Goal: Communication & Community: Ask a question

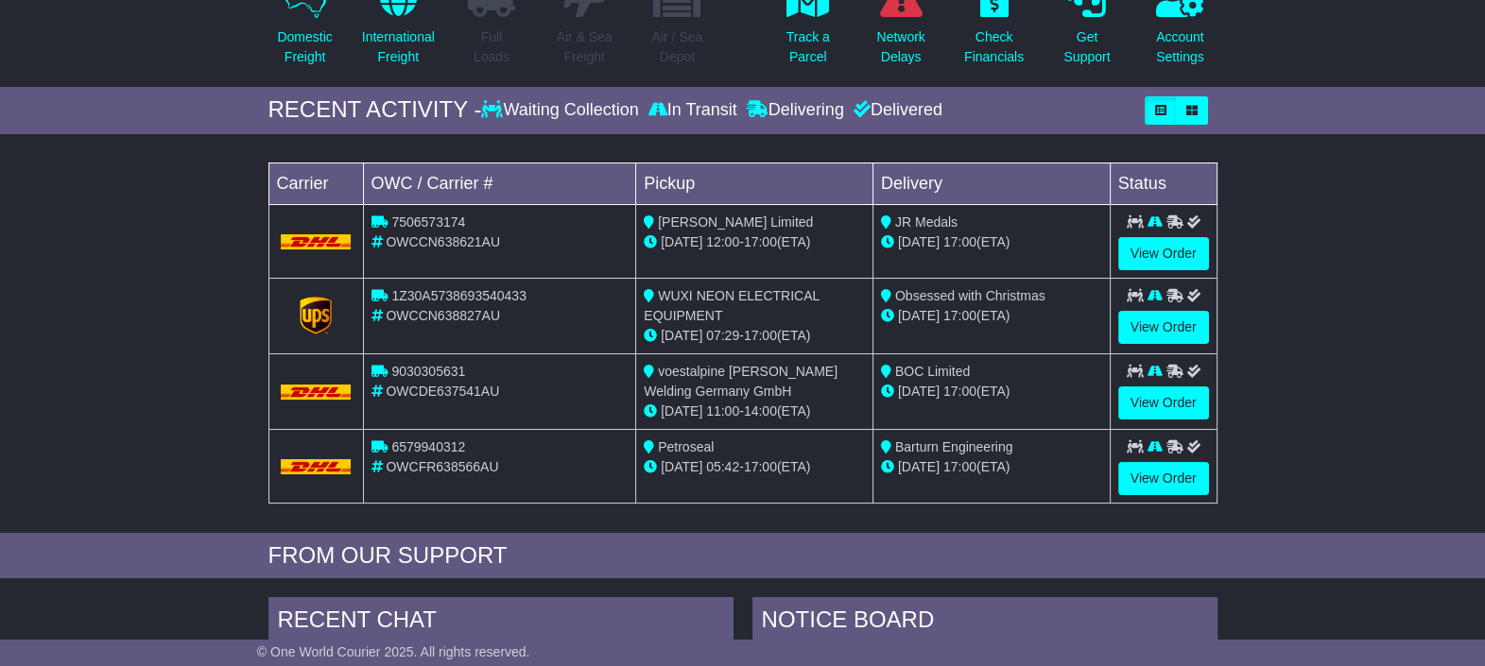
scroll to position [218, 0]
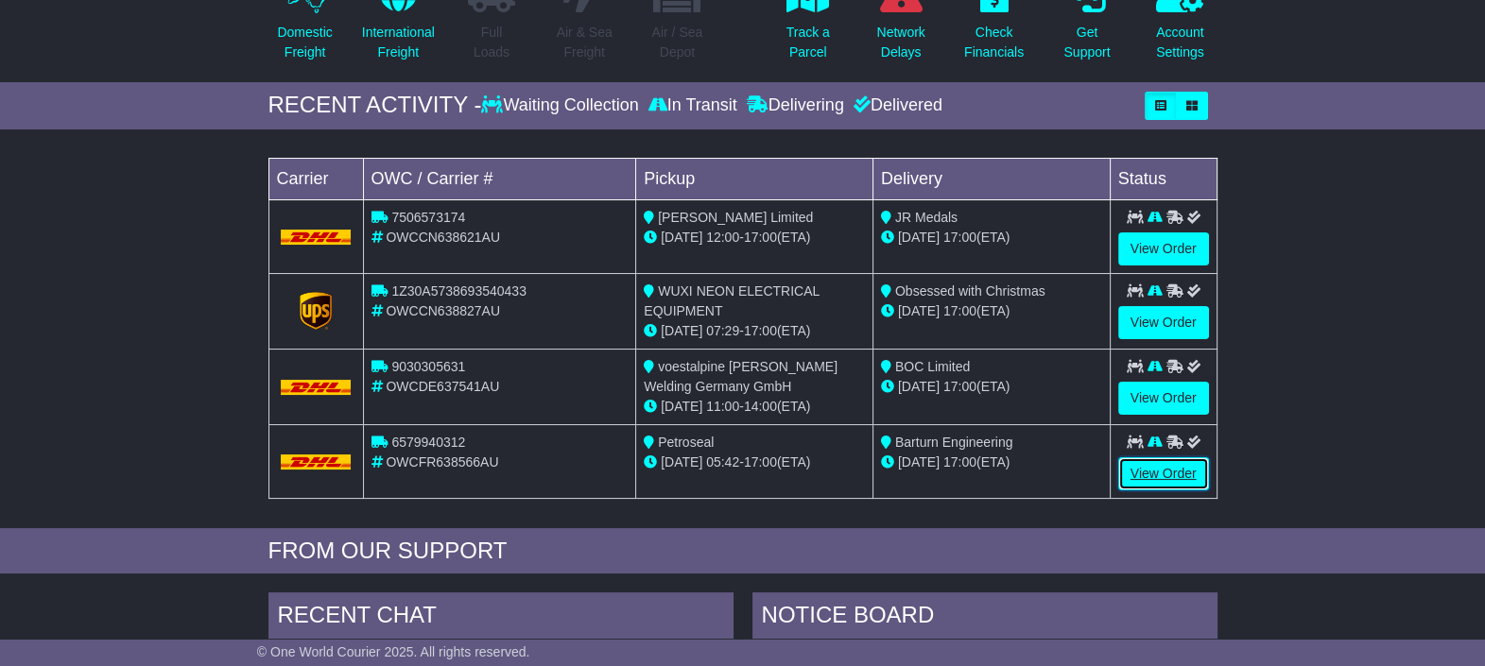
click at [1182, 471] on link "View Order" at bounding box center [1163, 474] width 91 height 33
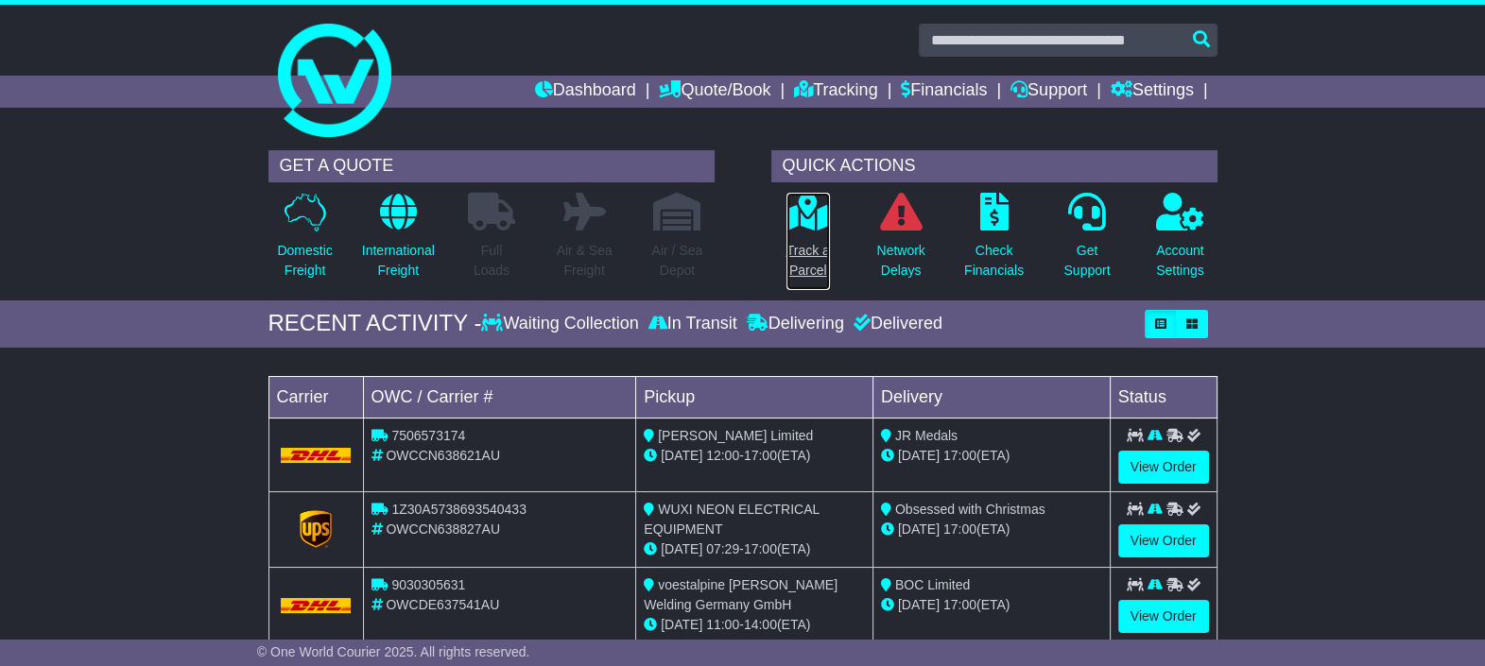
click at [806, 264] on p "Track a Parcel" at bounding box center [808, 261] width 43 height 40
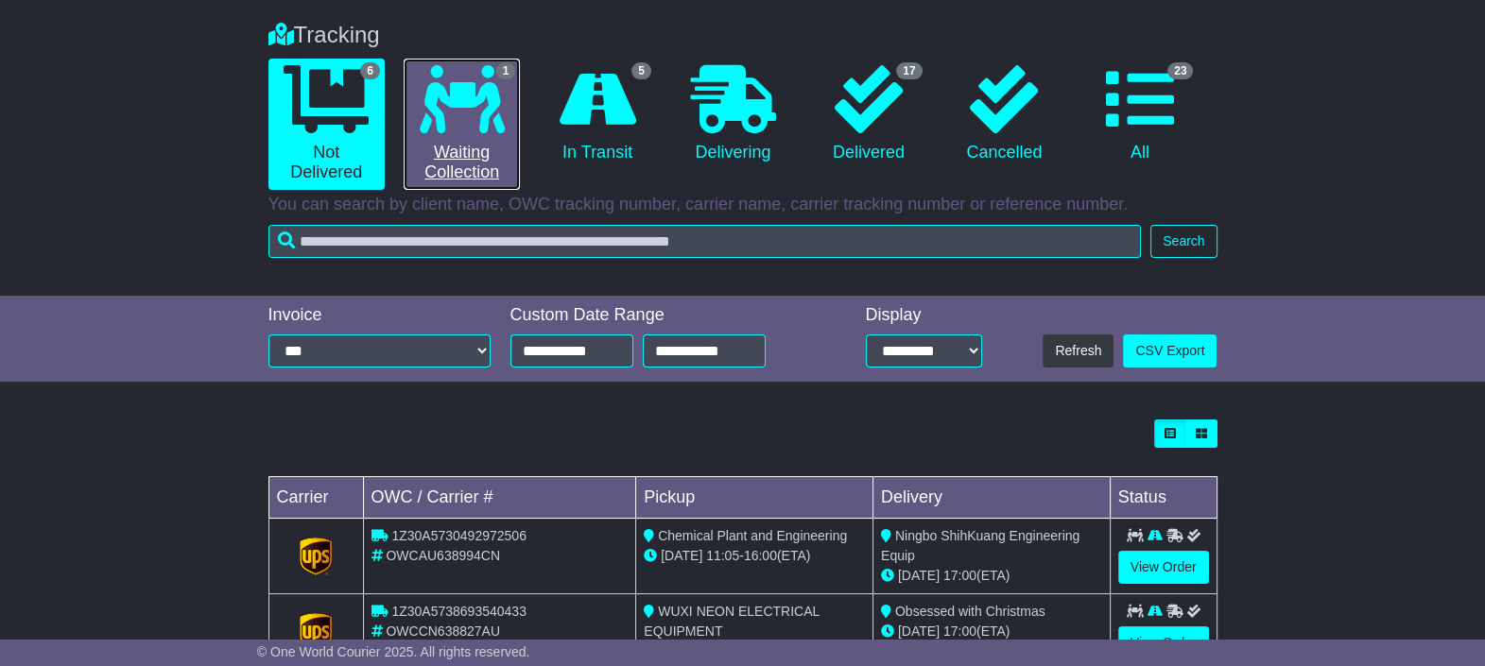
click at [478, 118] on icon at bounding box center [462, 99] width 85 height 68
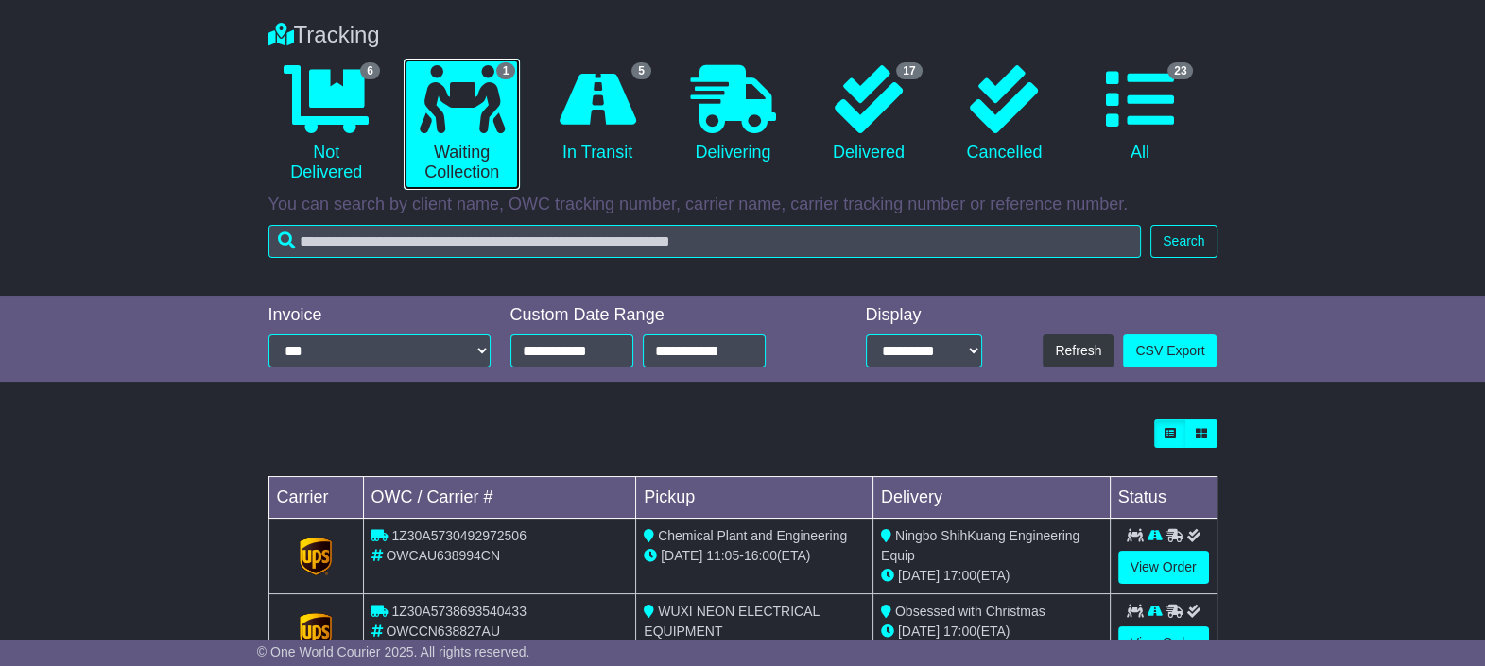
scroll to position [130, 0]
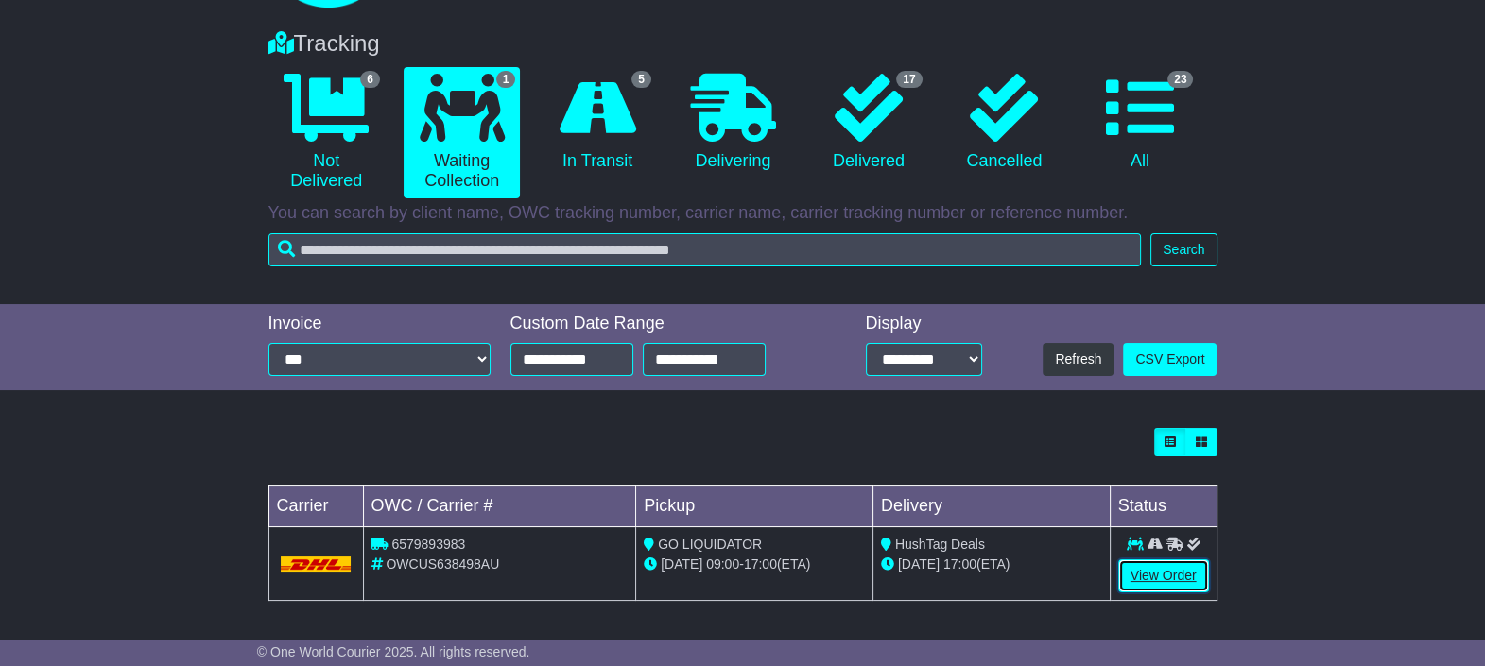
click at [1162, 571] on link "View Order" at bounding box center [1163, 576] width 91 height 33
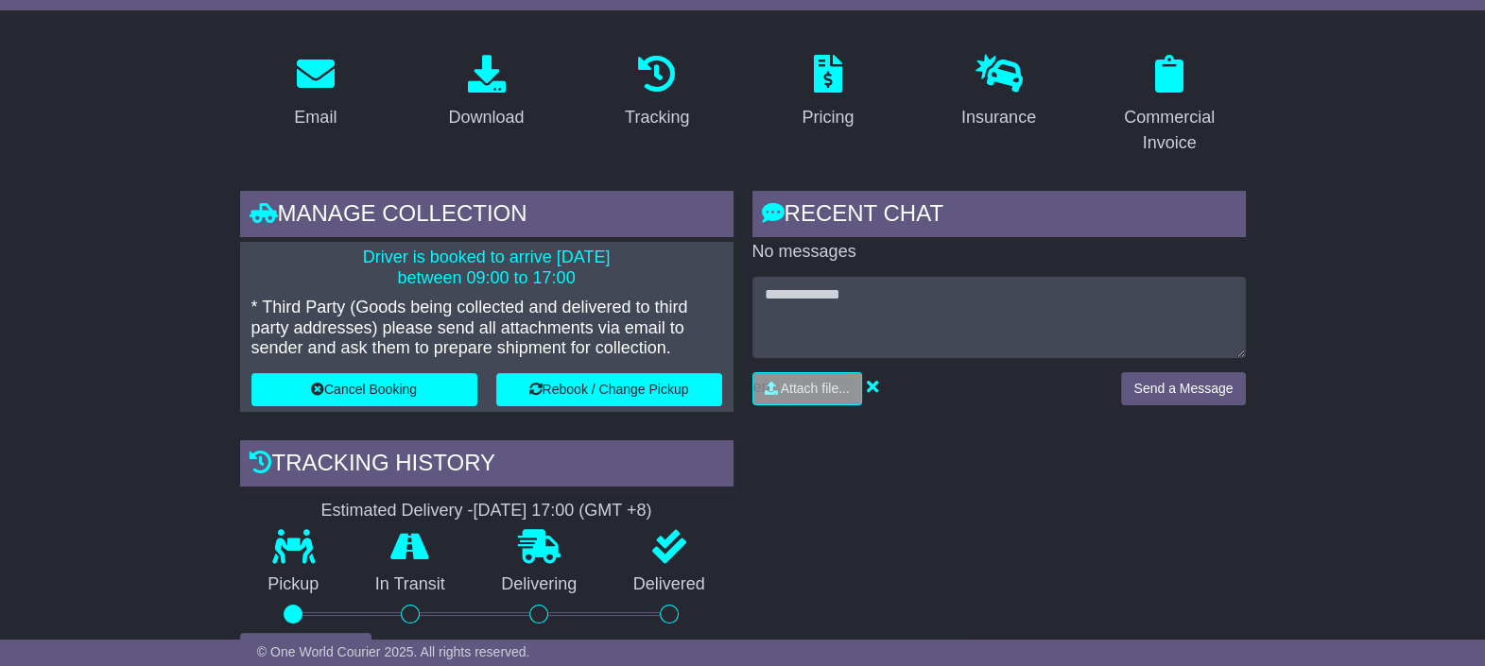
scroll to position [231, 0]
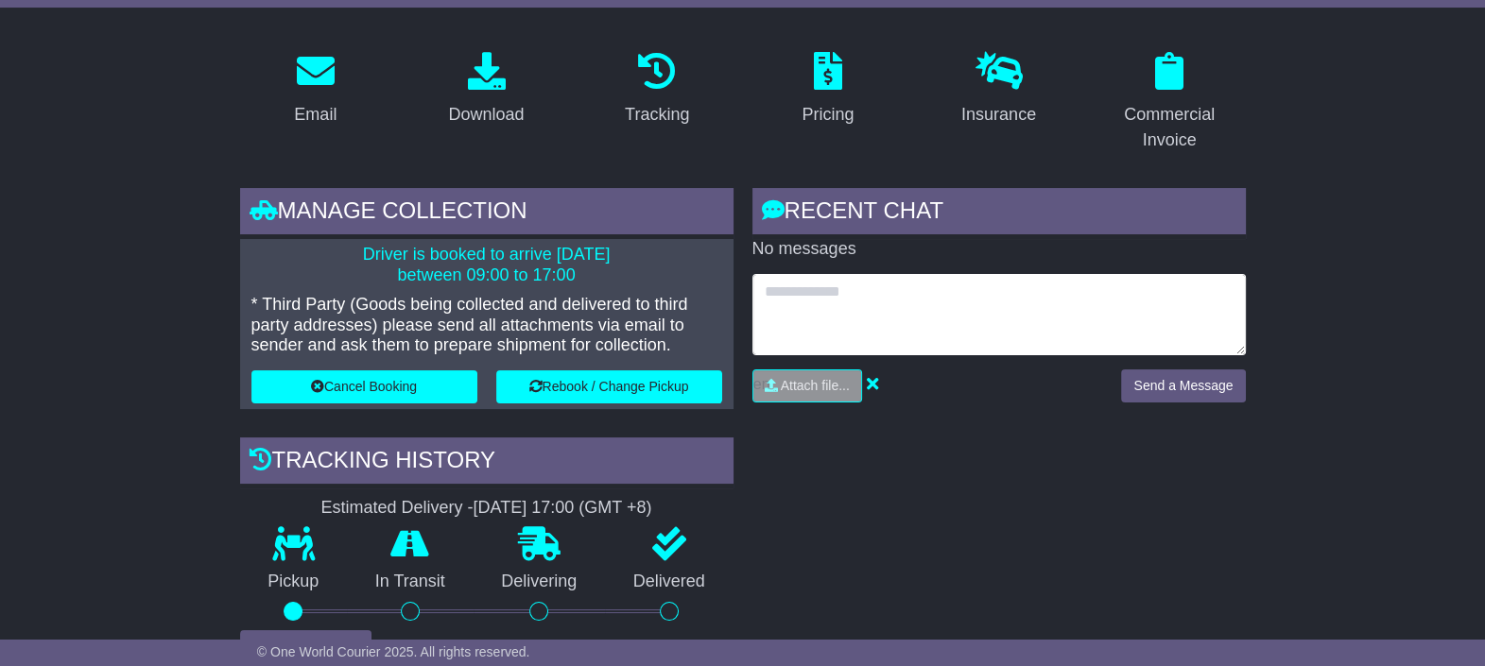
click at [873, 289] on textarea at bounding box center [998, 314] width 493 height 81
type textarea "**********"
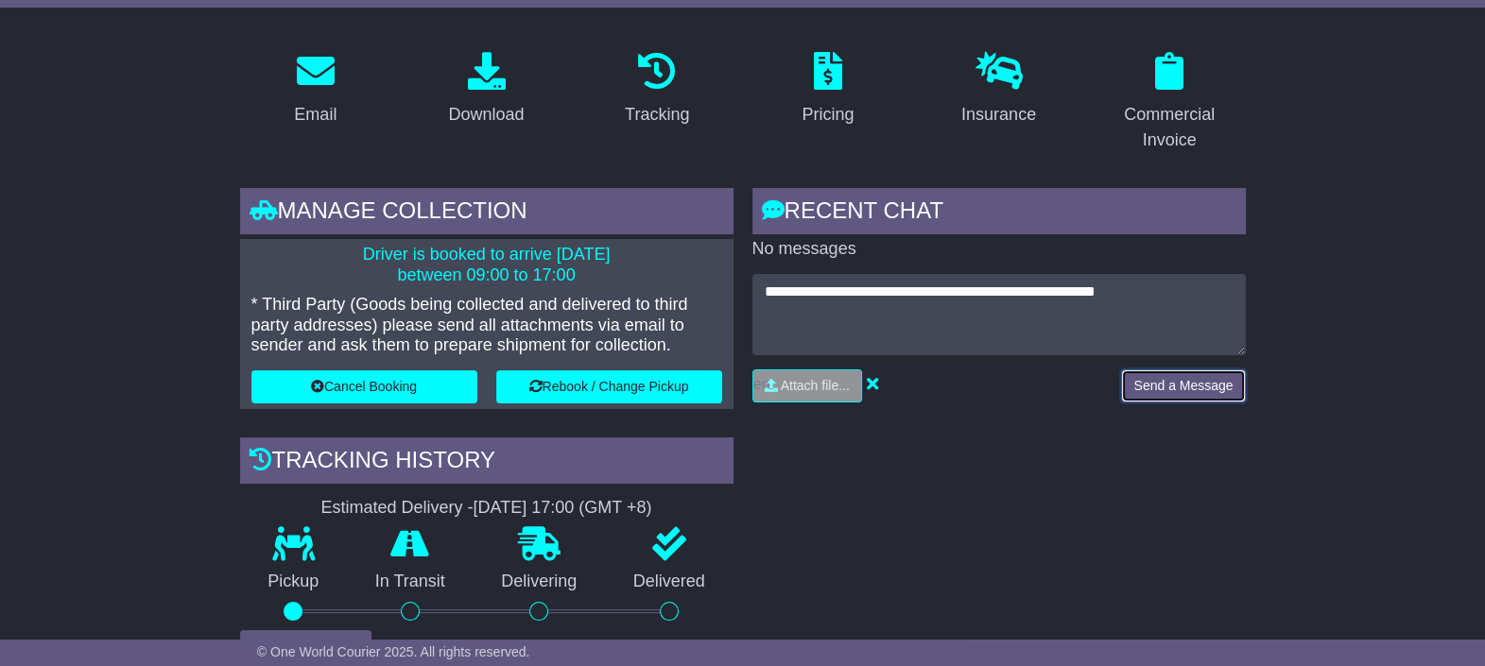
click at [1144, 379] on button "Send a Message" at bounding box center [1183, 386] width 124 height 33
